Goal: Check status: Check status

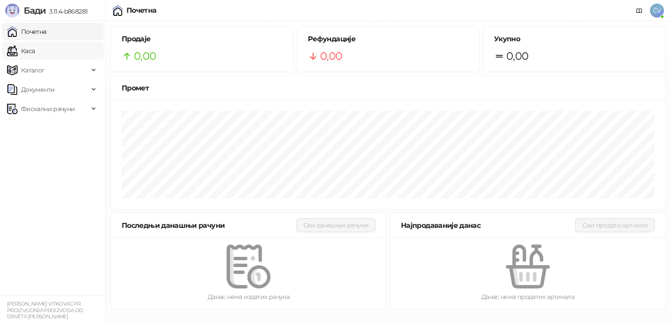
click at [35, 44] on link "Каса" at bounding box center [21, 51] width 28 height 18
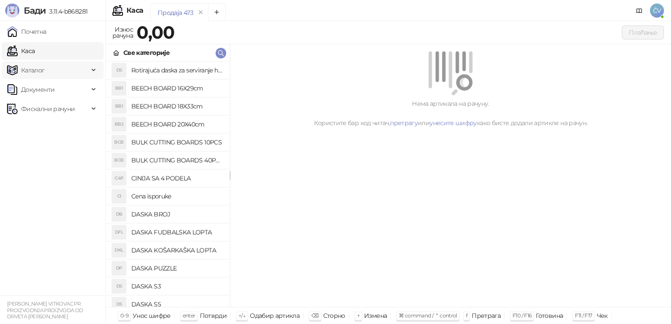
click at [46, 74] on span "Каталог" at bounding box center [48, 71] width 82 height 18
click at [54, 167] on span "Фискални рачуни" at bounding box center [48, 169] width 54 height 18
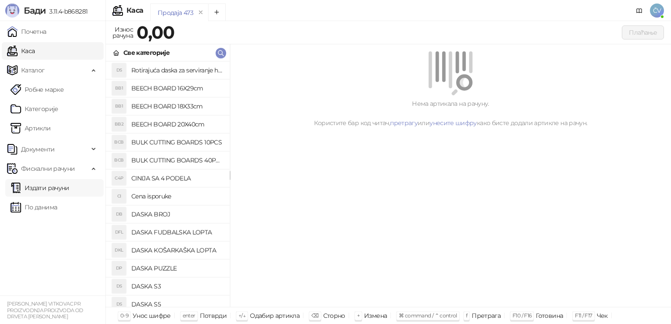
click at [57, 184] on link "Издати рачуни" at bounding box center [40, 188] width 59 height 18
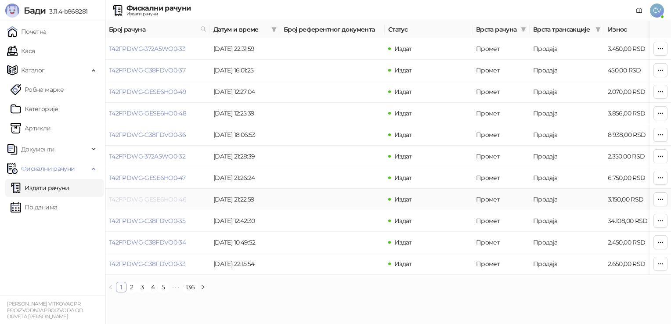
click at [137, 201] on link "T42FPDWG-GESE6HO0-46" at bounding box center [147, 200] width 77 height 8
